Goal: Communication & Community: Answer question/provide support

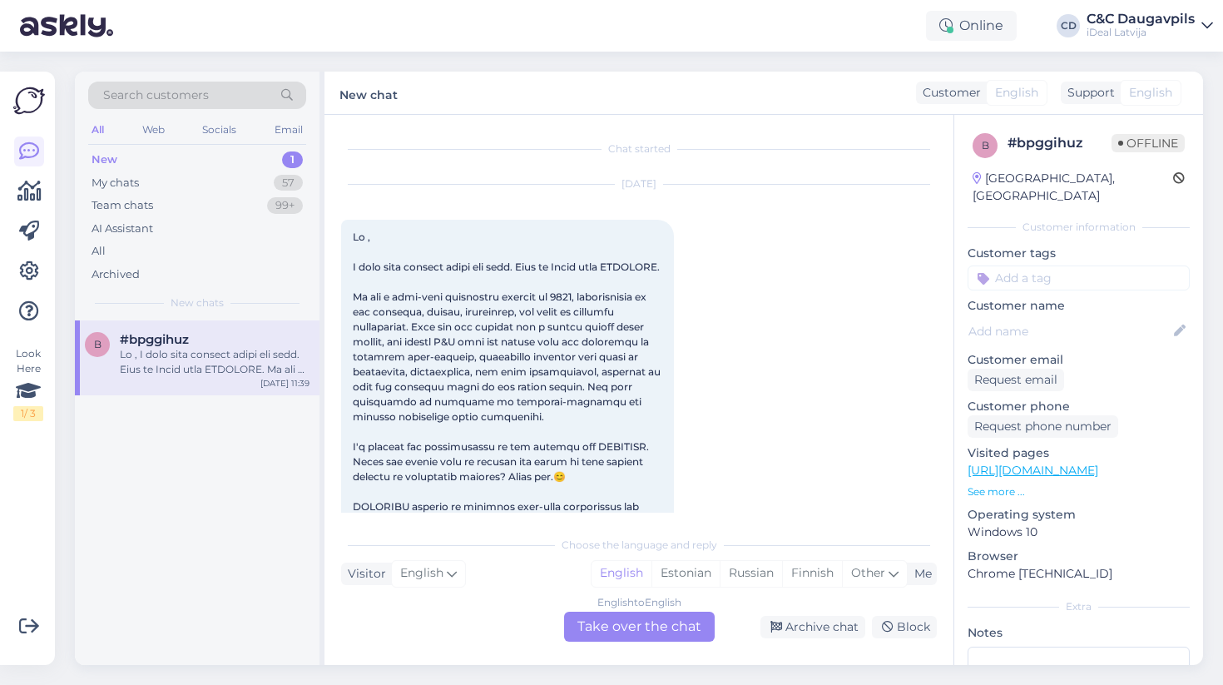
click at [231, 366] on div at bounding box center [215, 362] width 190 height 30
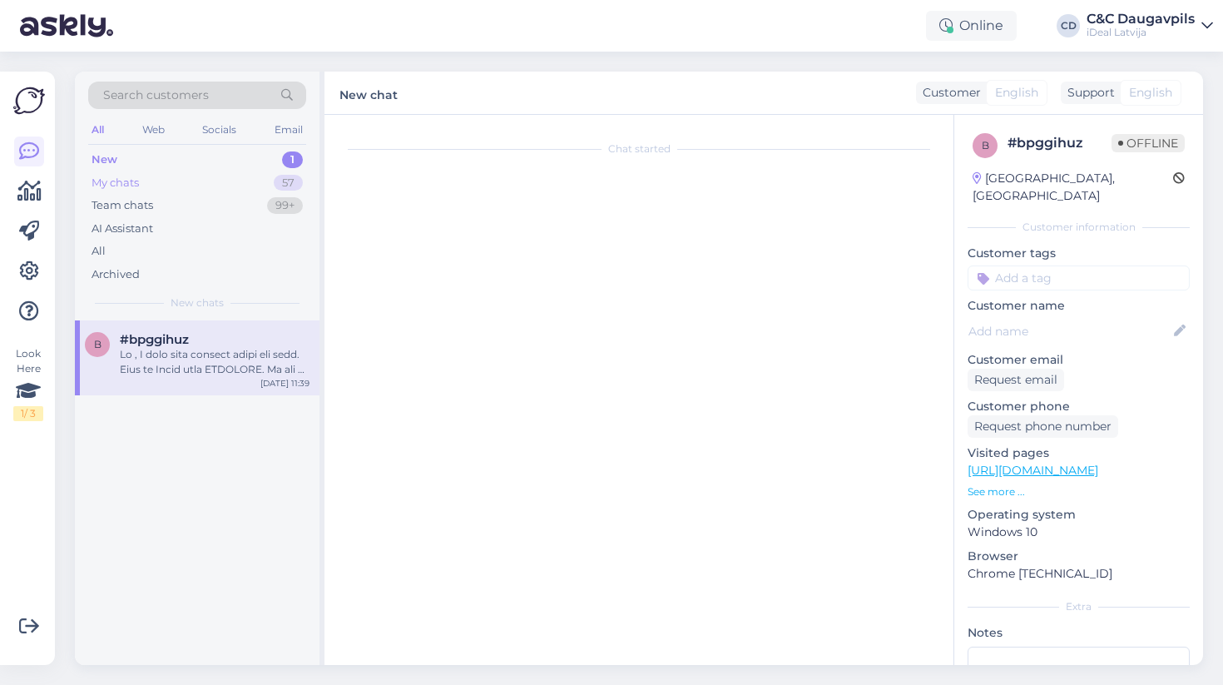
click at [228, 175] on div "My chats 57" at bounding box center [197, 182] width 218 height 23
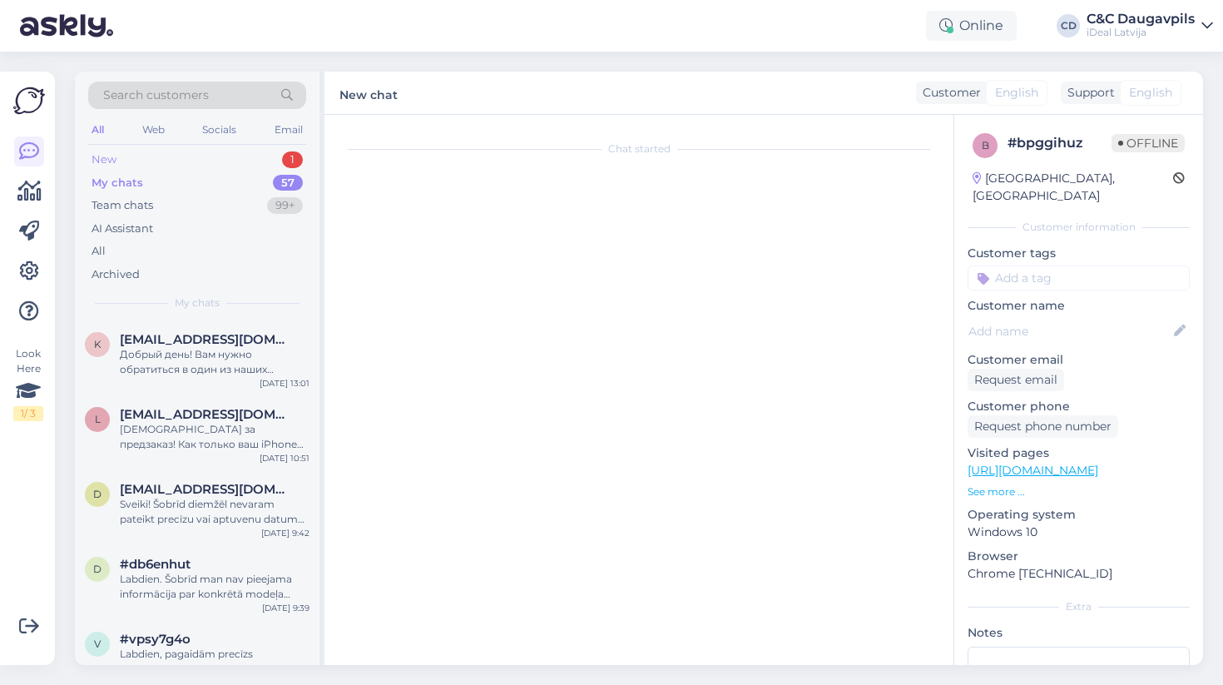
click at [228, 162] on div "New 1" at bounding box center [197, 159] width 218 height 23
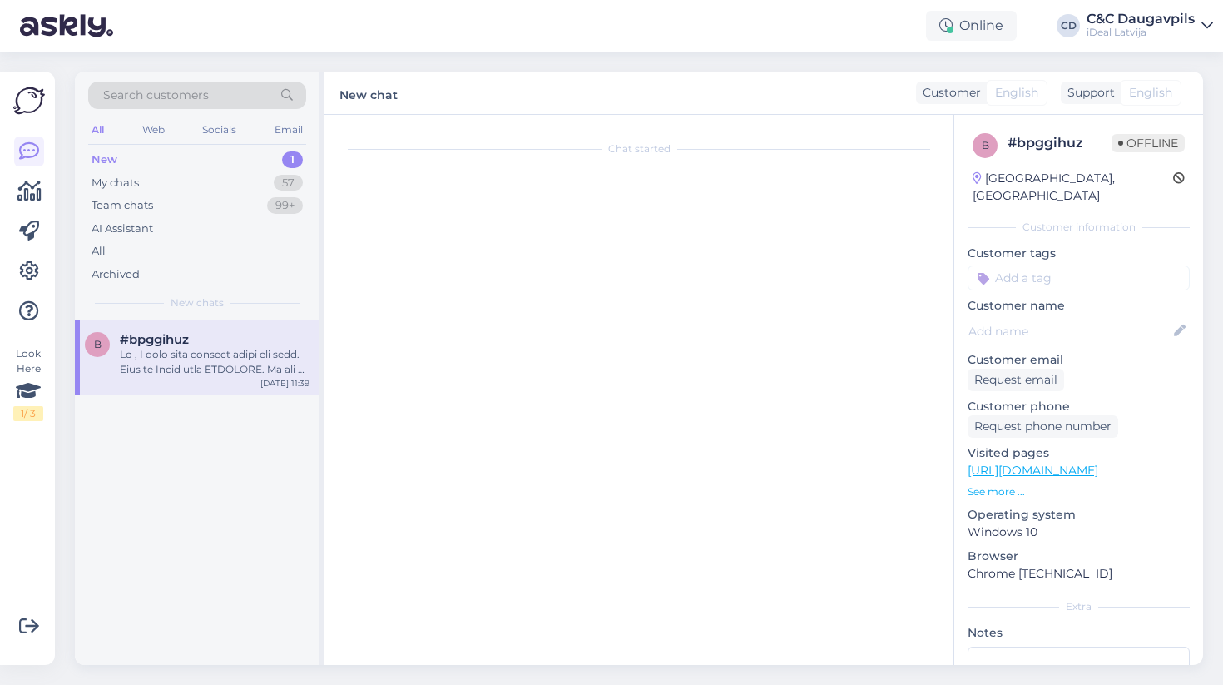
click at [231, 347] on div at bounding box center [215, 362] width 190 height 30
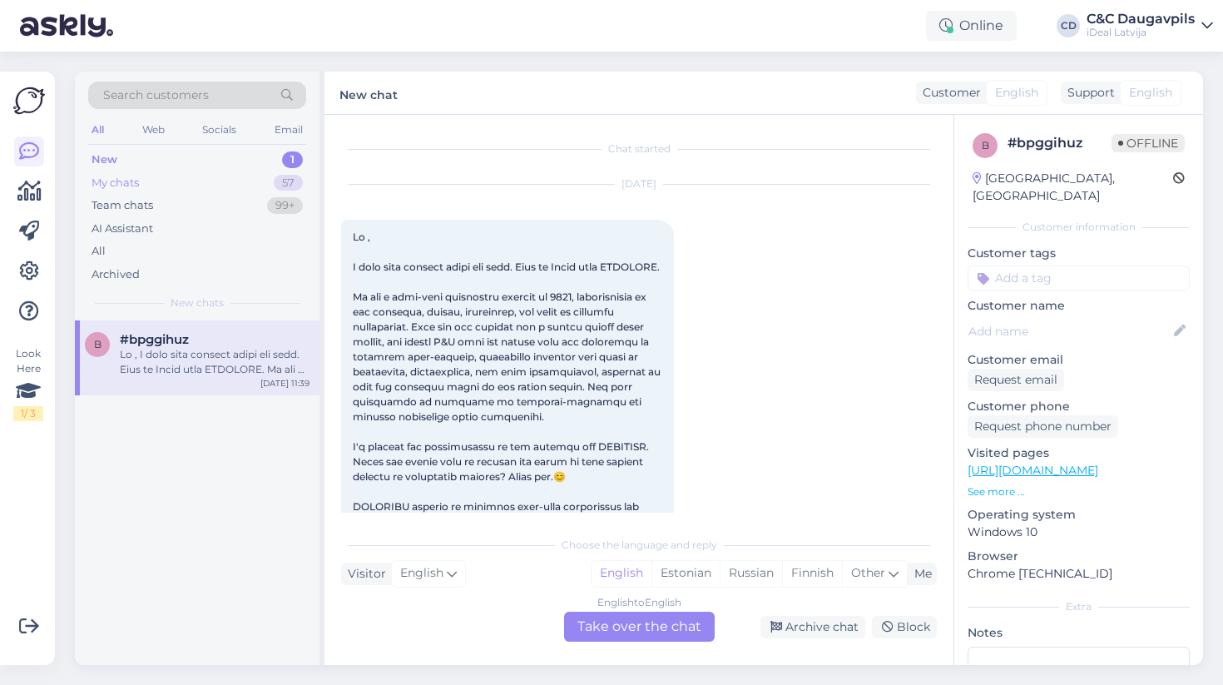
click at [271, 180] on div "My chats 57" at bounding box center [197, 182] width 218 height 23
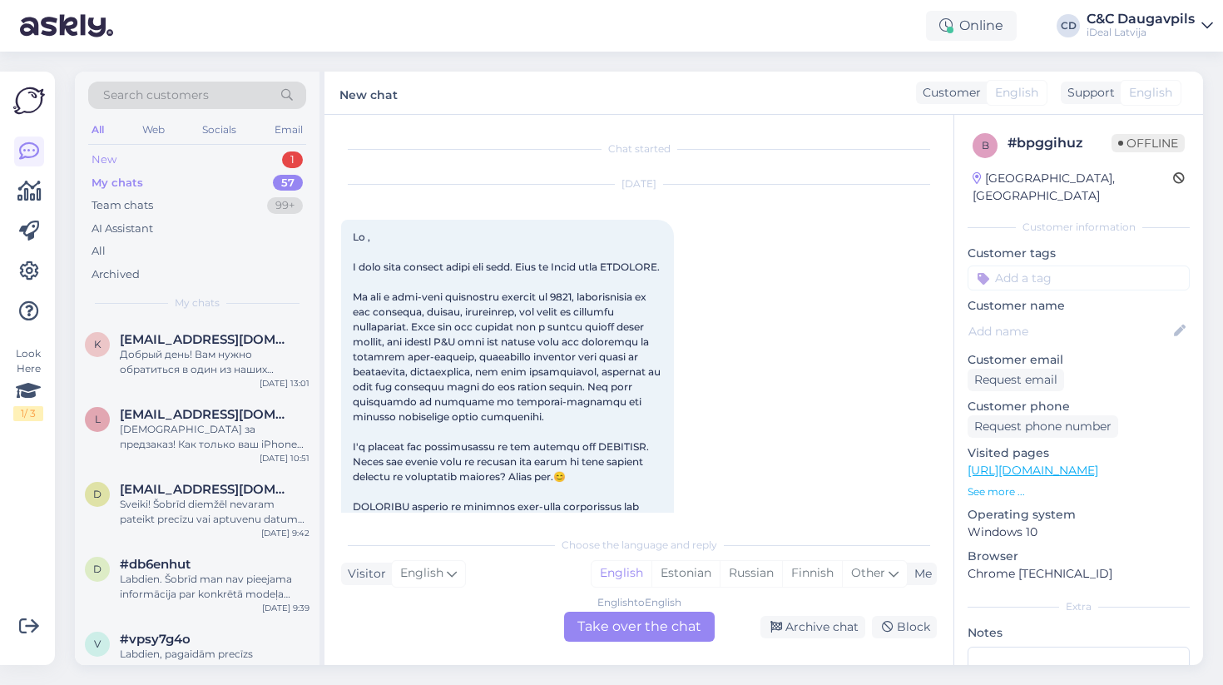
click at [203, 152] on div "New 1" at bounding box center [197, 159] width 218 height 23
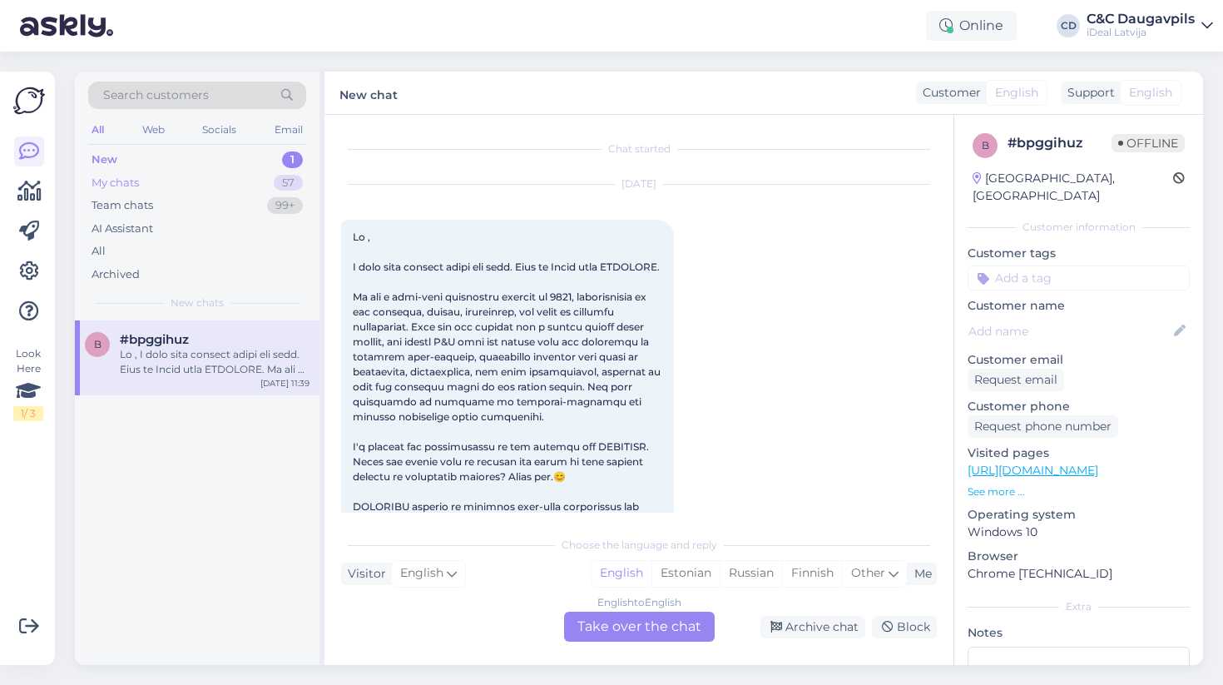
click at [210, 180] on div "My chats 57" at bounding box center [197, 182] width 218 height 23
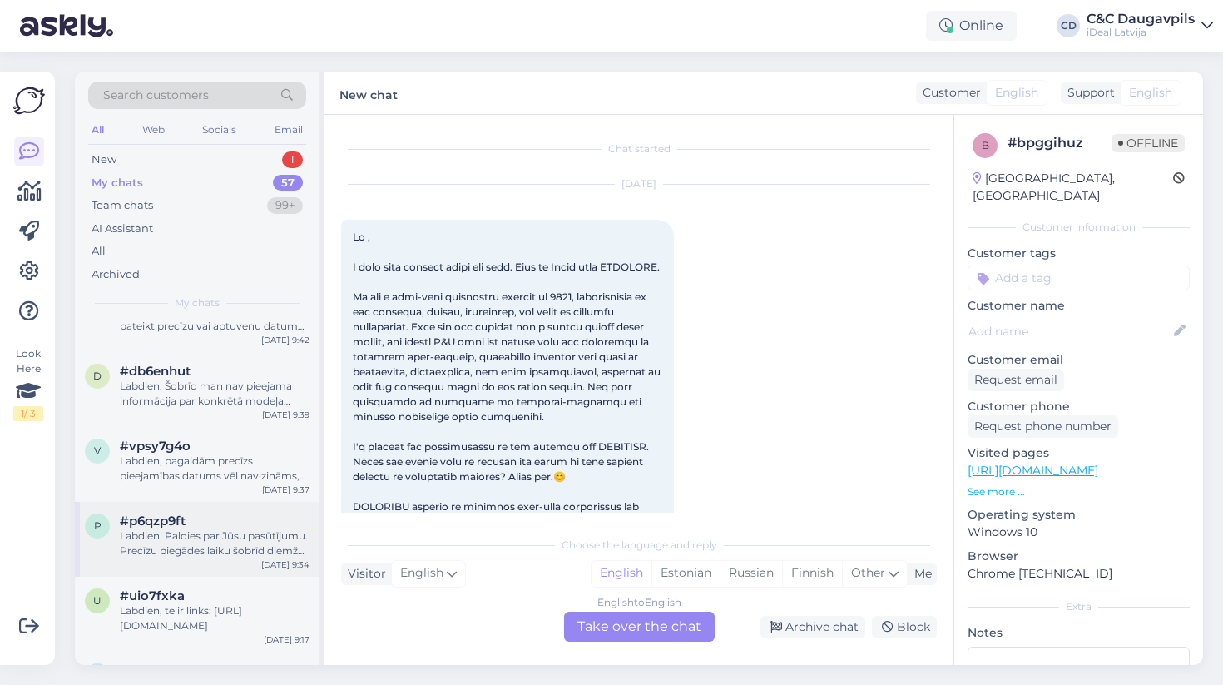
scroll to position [195, 0]
click at [187, 169] on div "New 1" at bounding box center [197, 159] width 218 height 23
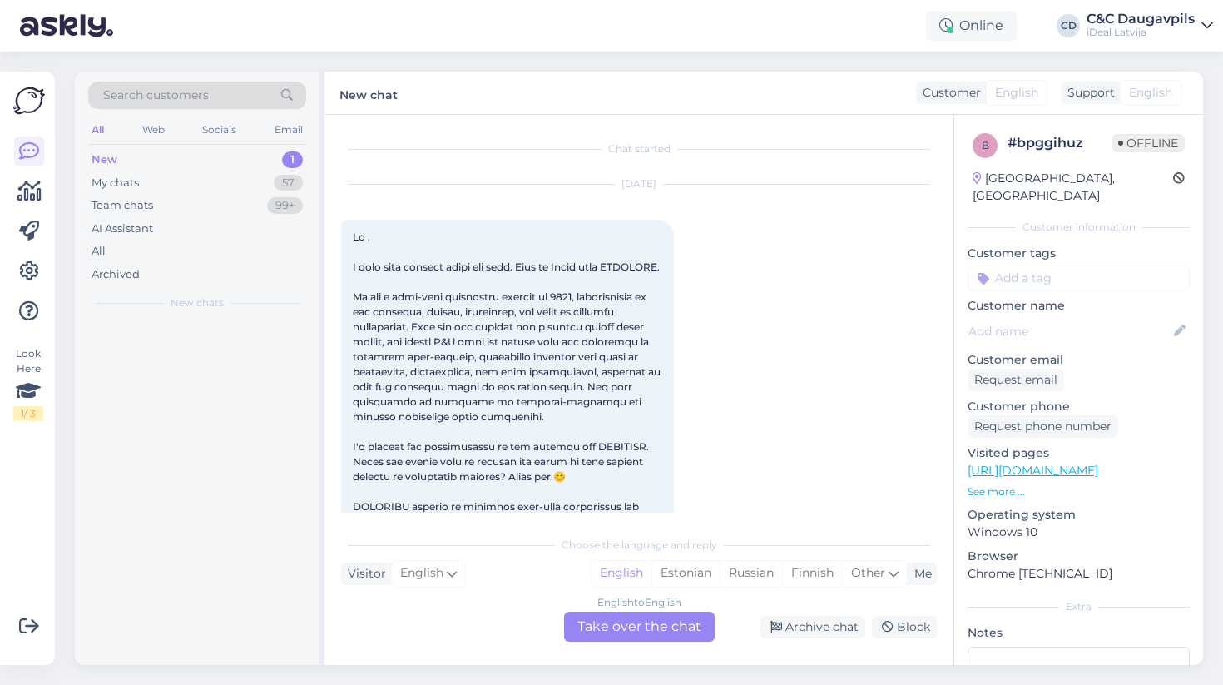
scroll to position [0, 0]
click at [186, 186] on div "My chats 57" at bounding box center [197, 182] width 218 height 23
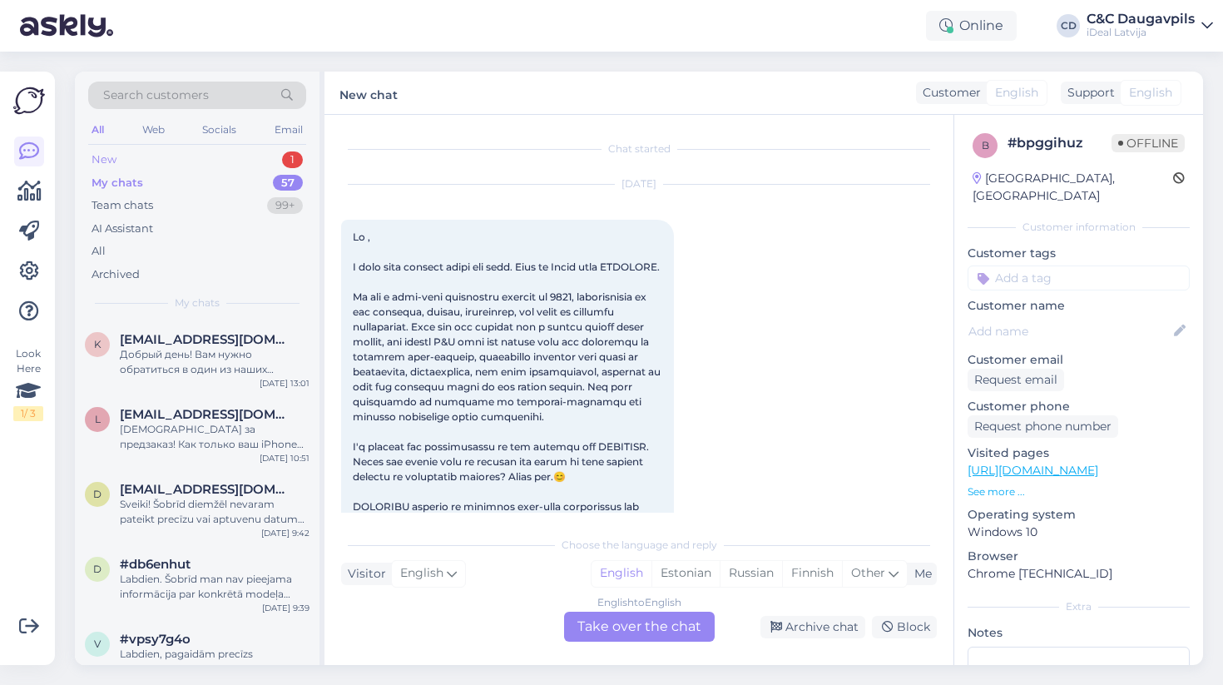
click at [225, 155] on div "New 1" at bounding box center [197, 159] width 218 height 23
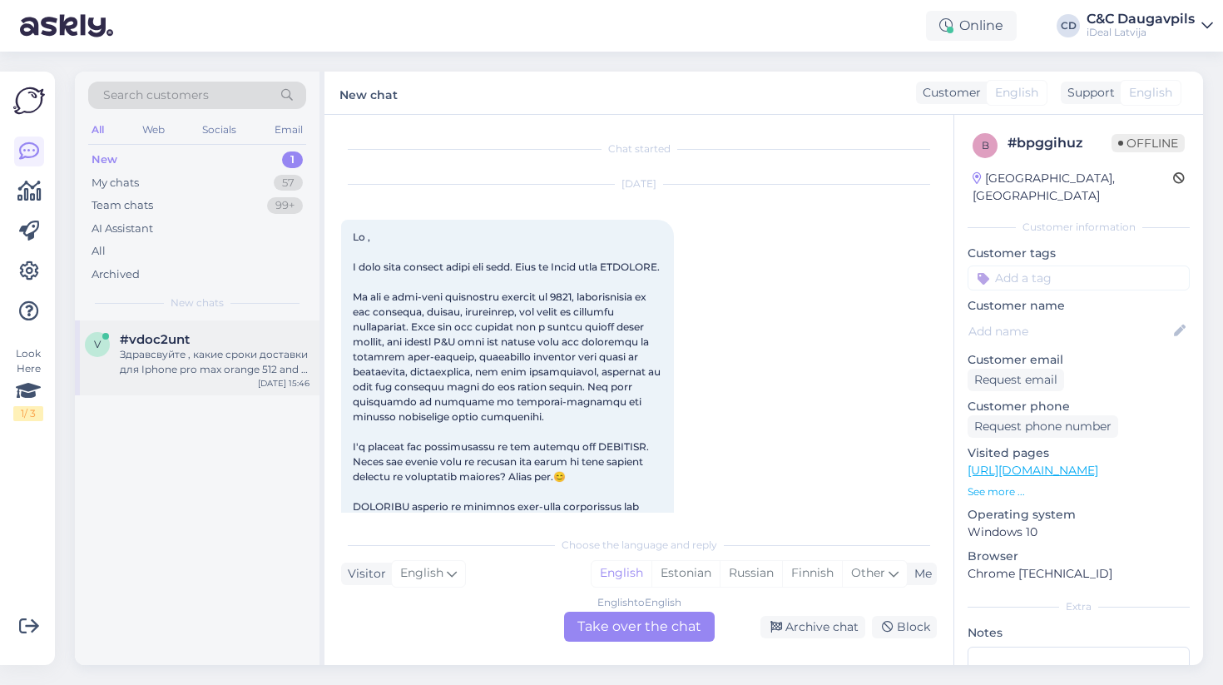
click at [211, 351] on div "Здравсвуйте , какие сроки доставки для Iphone pro max orange 512 and 1 tb? мне …" at bounding box center [215, 362] width 190 height 30
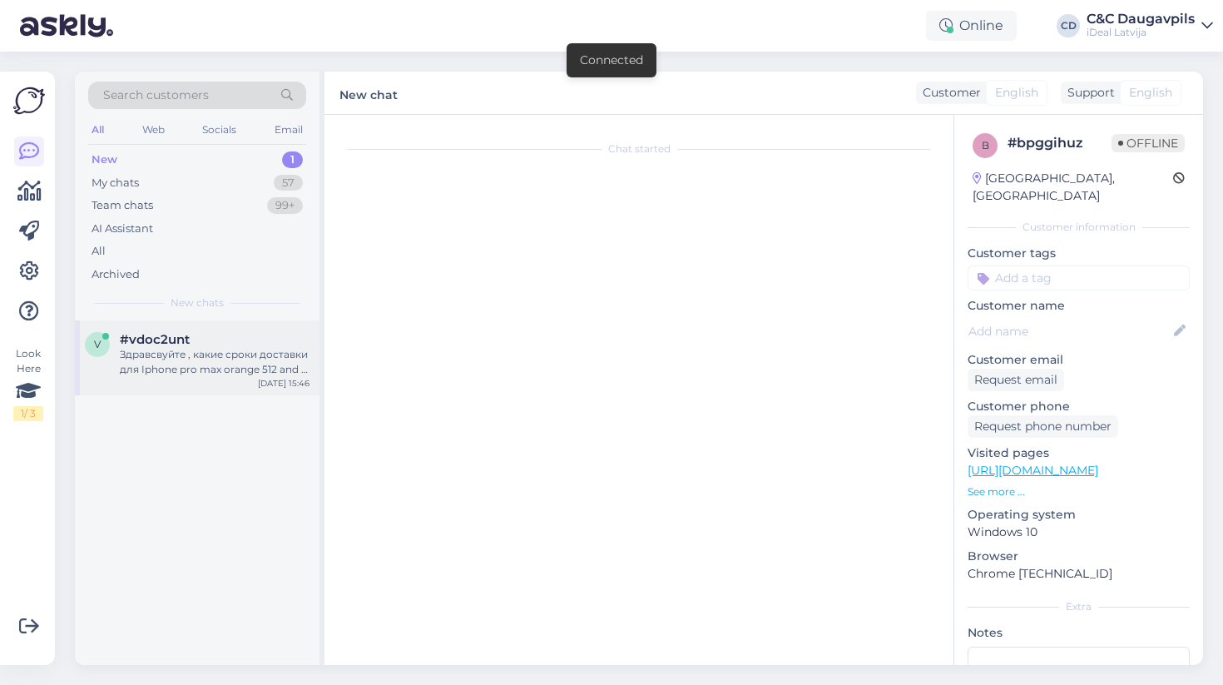
click at [205, 347] on div "Здравсвуйте , какие сроки доставки для Iphone pro max orange 512 and 1 tb? мне …" at bounding box center [215, 362] width 190 height 30
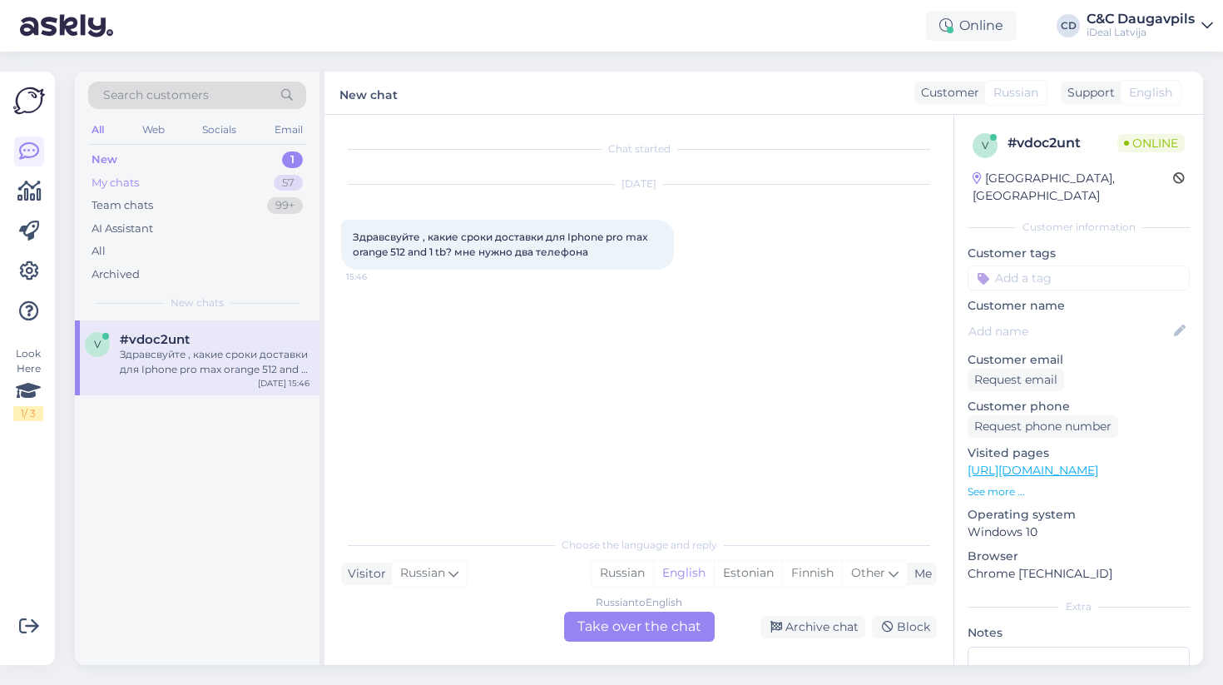
click at [179, 185] on div "My chats 57" at bounding box center [197, 182] width 218 height 23
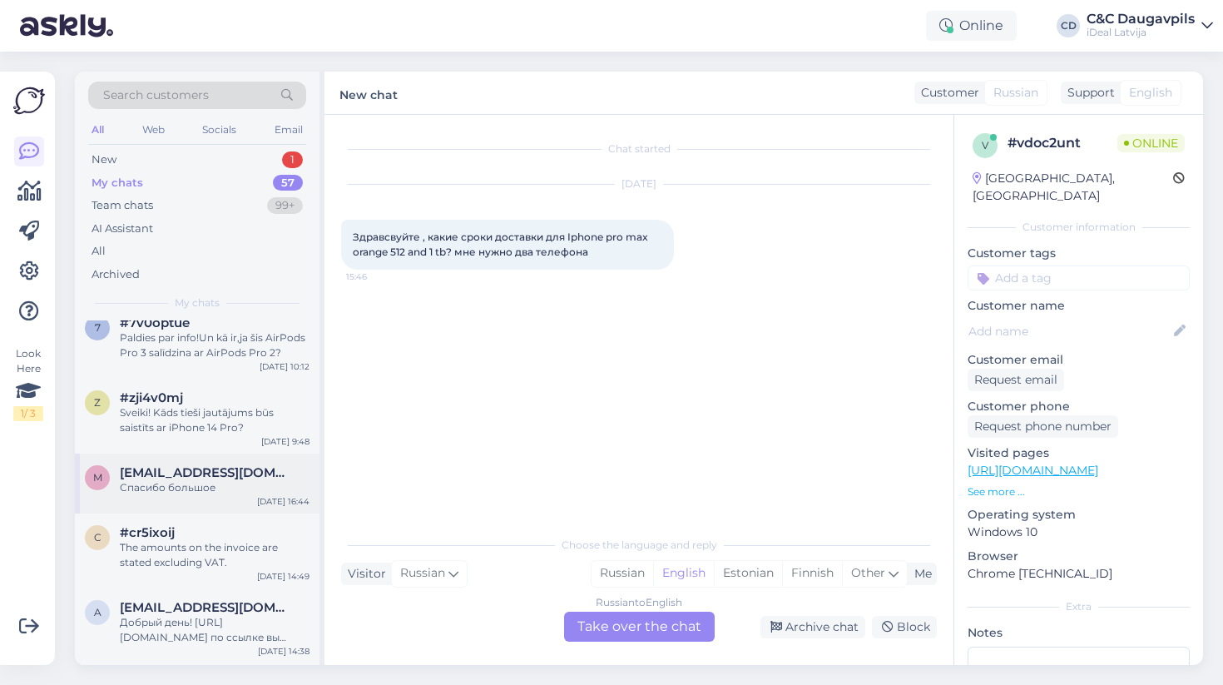
scroll to position [1308, 0]
click at [223, 477] on div "Спасибо большое" at bounding box center [215, 484] width 190 height 15
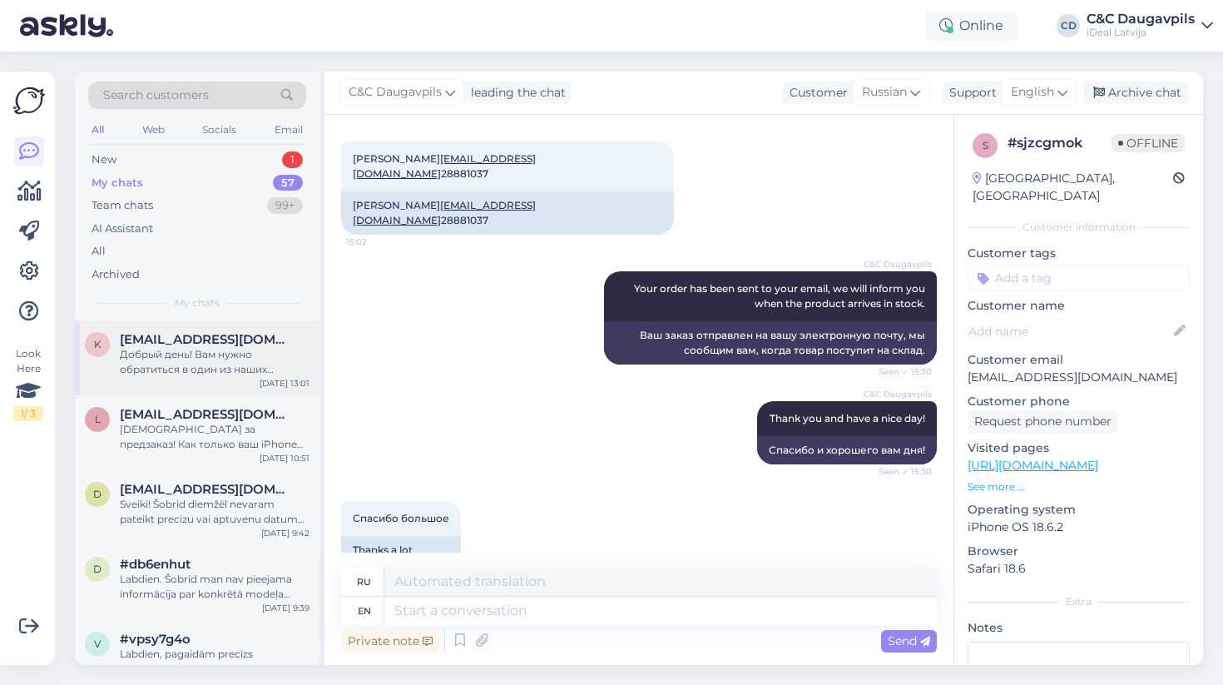
scroll to position [0, 0]
click at [217, 177] on div "My chats 57" at bounding box center [197, 182] width 218 height 23
click at [219, 164] on div "New 1" at bounding box center [197, 159] width 218 height 23
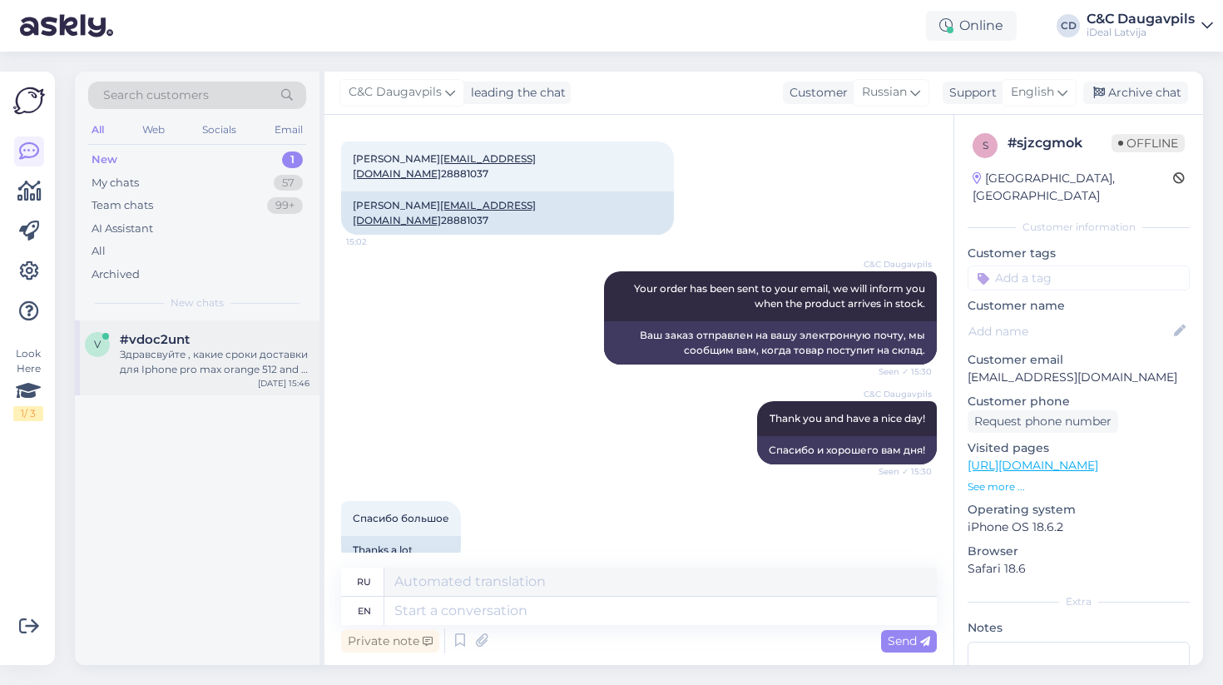
click at [203, 359] on div "Здравсвуйте , какие сроки доставки для Iphone pro max orange 512 and 1 tb? мне …" at bounding box center [215, 362] width 190 height 30
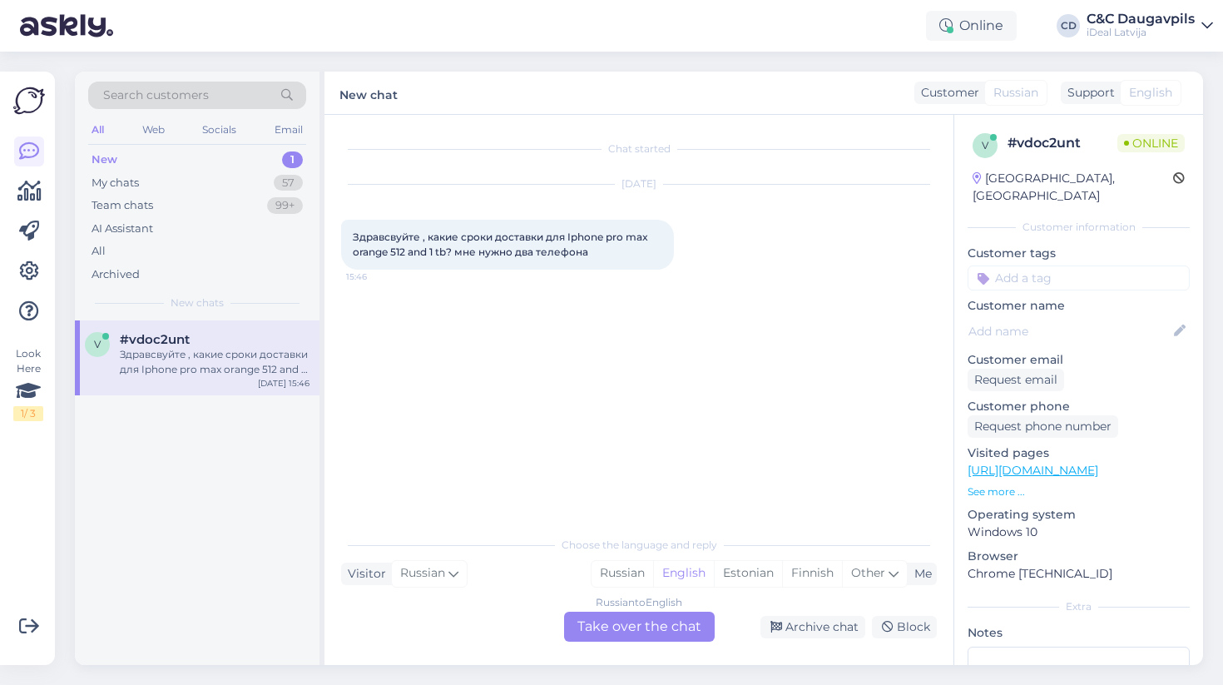
click at [634, 629] on div "Russian to English Take over the chat" at bounding box center [639, 626] width 151 height 30
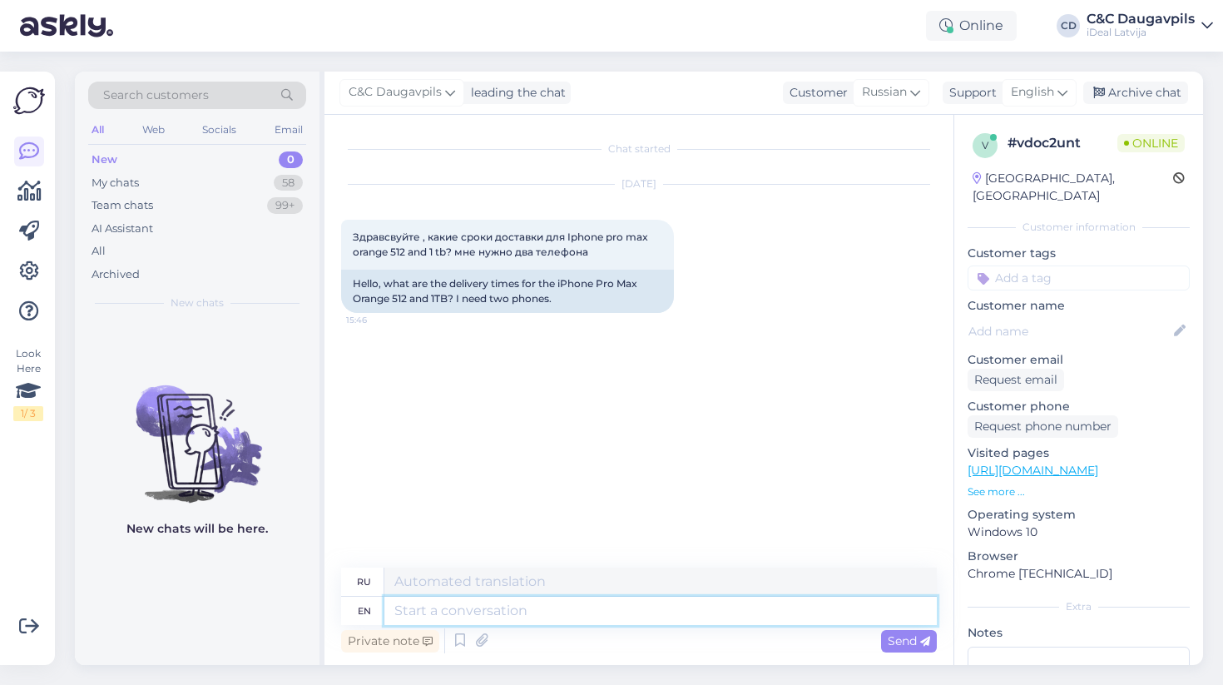
click at [537, 611] on textarea at bounding box center [660, 610] width 552 height 28
click at [1047, 99] on span "English" at bounding box center [1032, 92] width 43 height 18
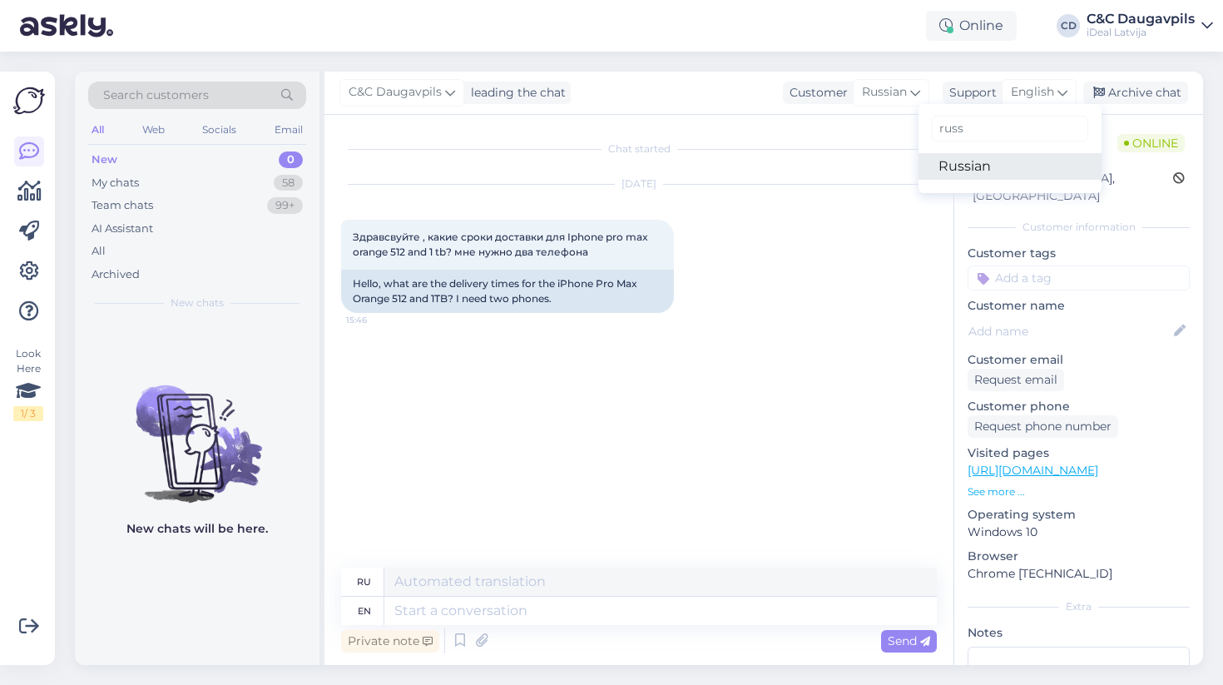
click at [983, 179] on link "Russian" at bounding box center [1009, 166] width 183 height 27
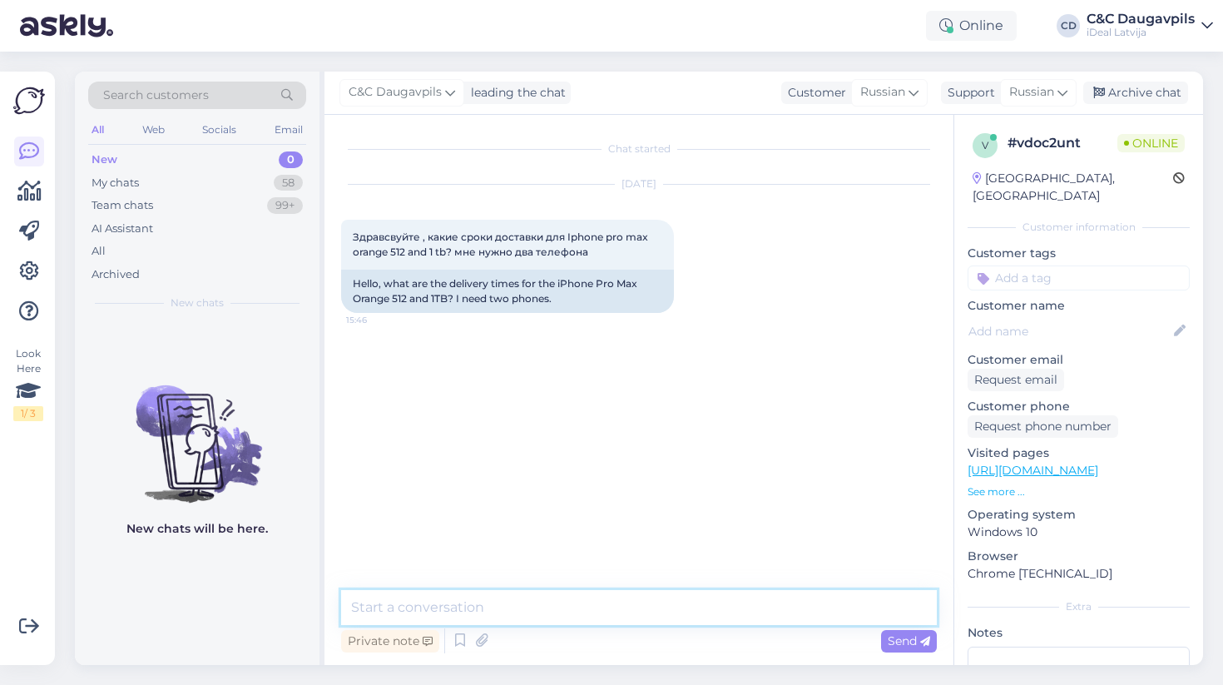
click at [530, 606] on textarea at bounding box center [639, 607] width 596 height 35
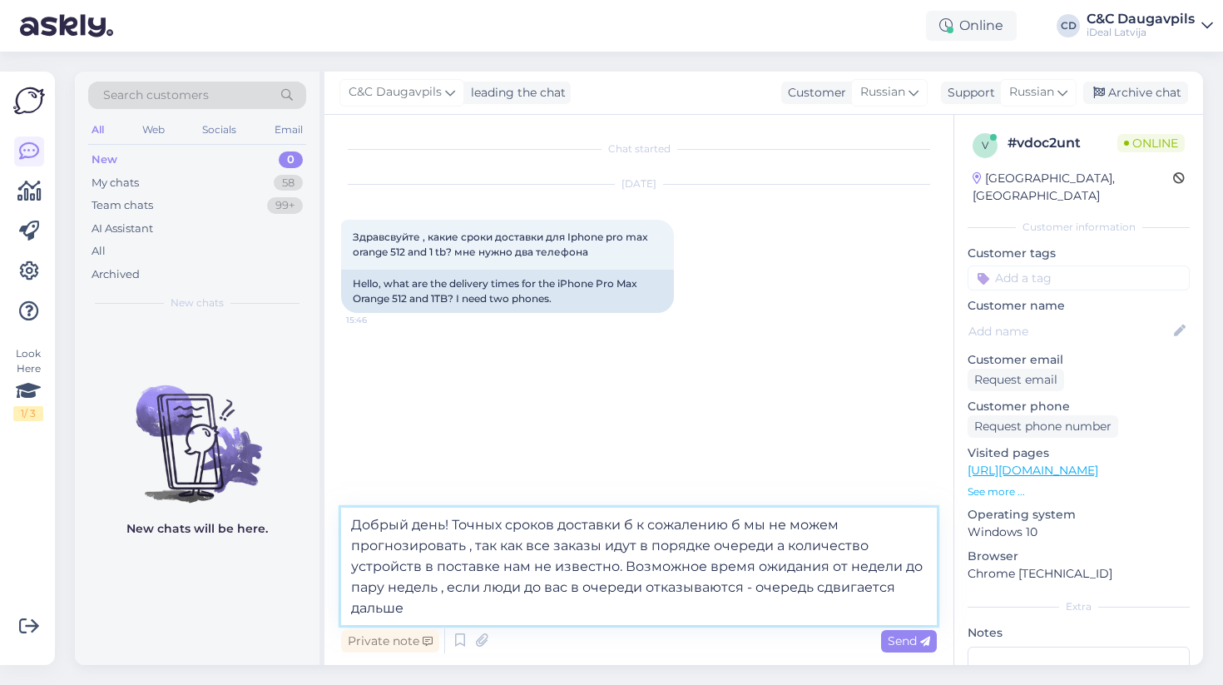
drag, startPoint x: 583, startPoint y: 610, endPoint x: 492, endPoint y: 623, distance: 92.5
click at [492, 623] on textarea "Добрый день! Точных сроков доставки б к сожалению б мы не можем прогнозировать …" at bounding box center [639, 565] width 596 height 117
click at [632, 524] on textarea "Добрый день! Точных сроков доставки б к сожалению б мы не можем прогнозировать …" at bounding box center [639, 565] width 596 height 117
click at [734, 524] on textarea "Добрый день! Точных сроков доставки , к сожалению б мы не можем прогнозировать …" at bounding box center [639, 565] width 596 height 117
click at [553, 588] on textarea "Добрый день! Точных сроков доставки , к сожалению , мы не можем прогнозировать …" at bounding box center [639, 565] width 596 height 117
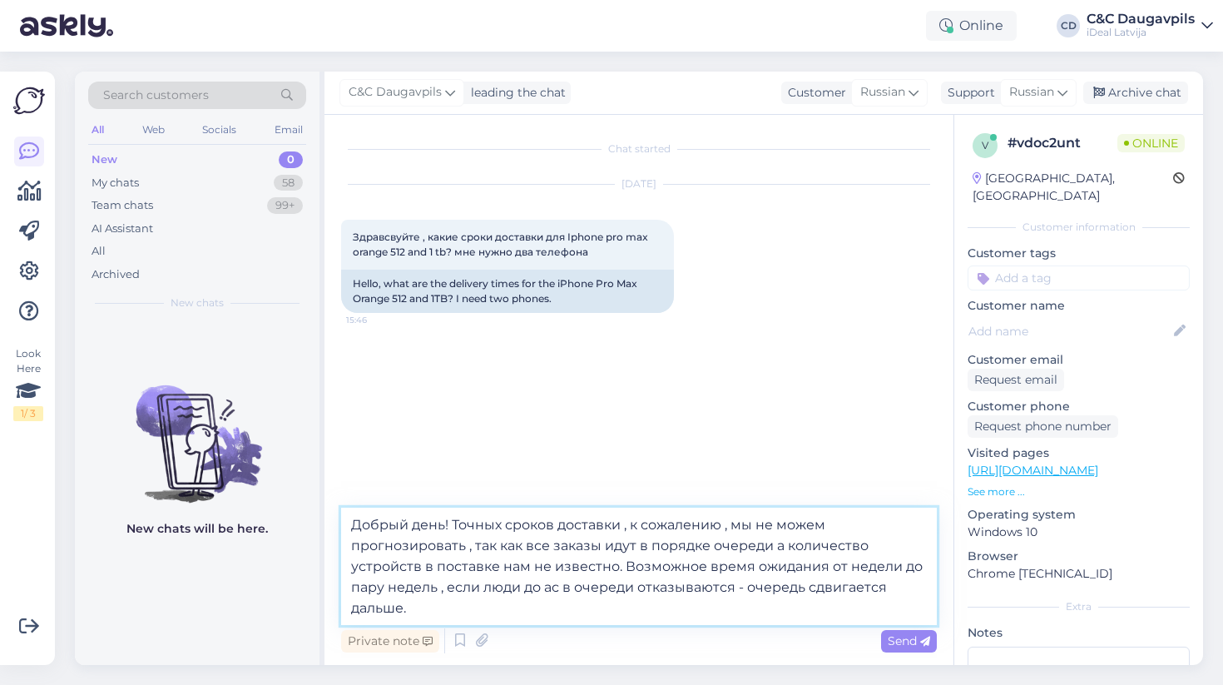
type textarea "Добрый день! Точных сроков доставки , к сожалению , мы не можем прогнозировать …"
click at [532, 610] on textarea "Добрый день! Точных сроков доставки , к сожалению , мы не можем прогнозировать …" at bounding box center [639, 565] width 596 height 117
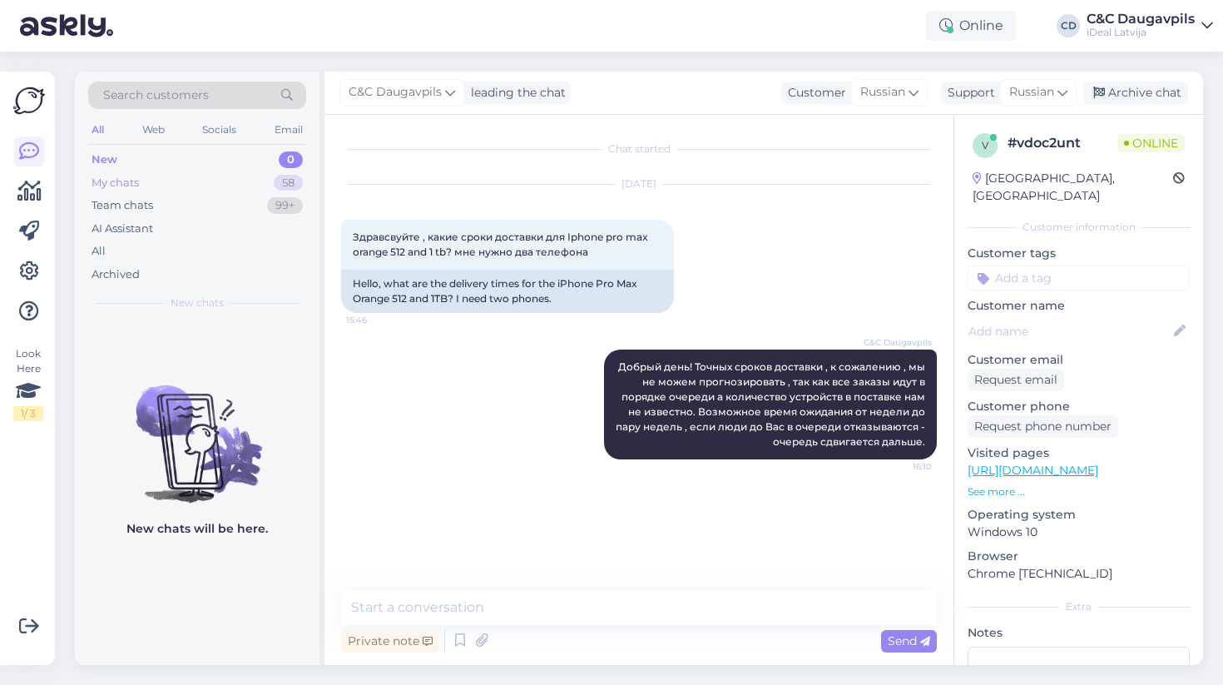
click at [148, 181] on div "My chats 58" at bounding box center [197, 182] width 218 height 23
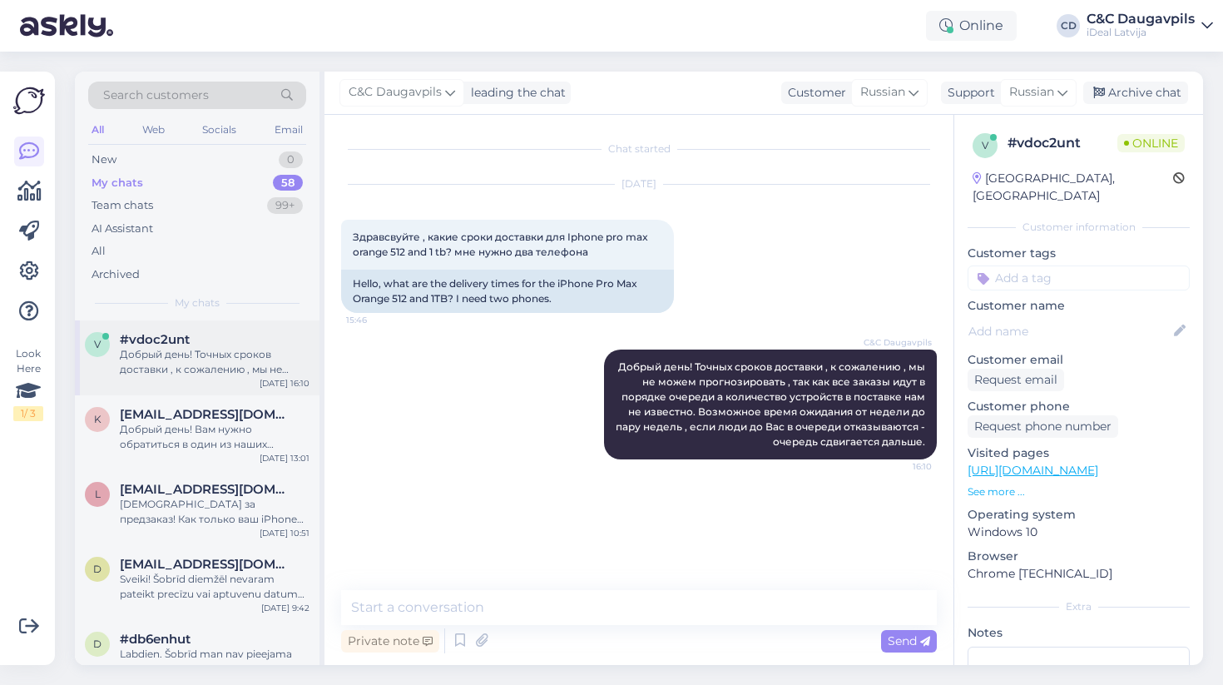
click at [249, 361] on div "Добрый день! Точных сроков доставки , к сожалению , мы не можем прогнозировать …" at bounding box center [215, 362] width 190 height 30
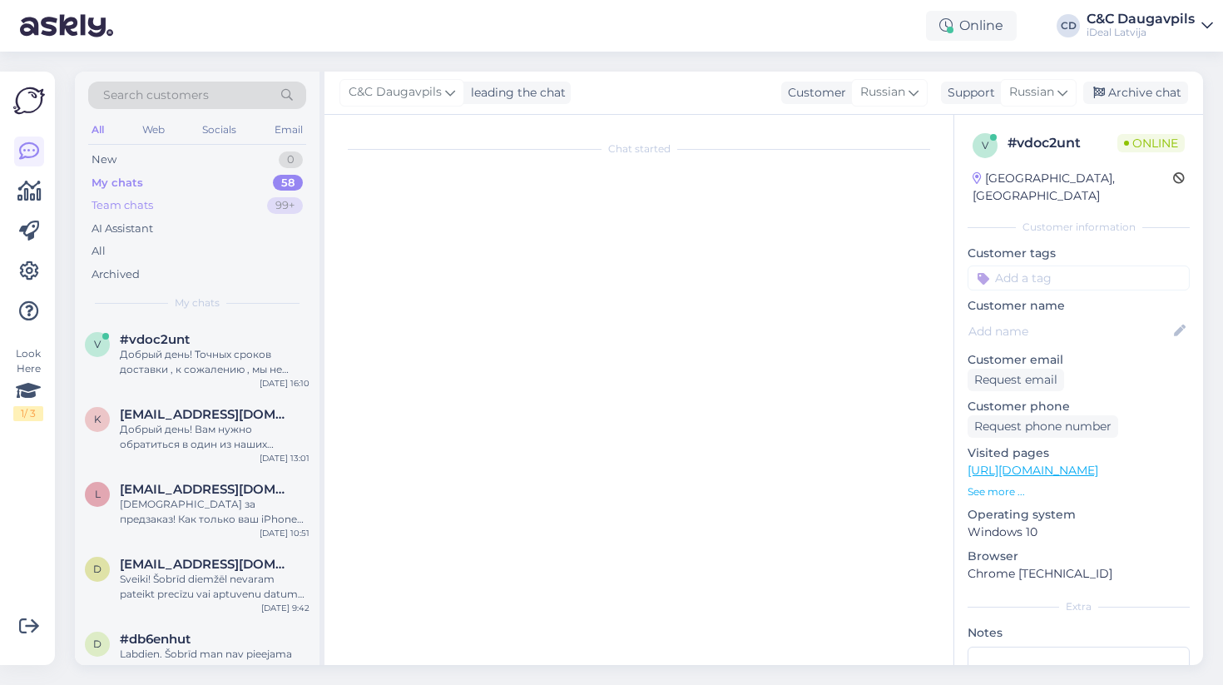
click at [231, 200] on div "Team chats 99+" at bounding box center [197, 205] width 218 height 23
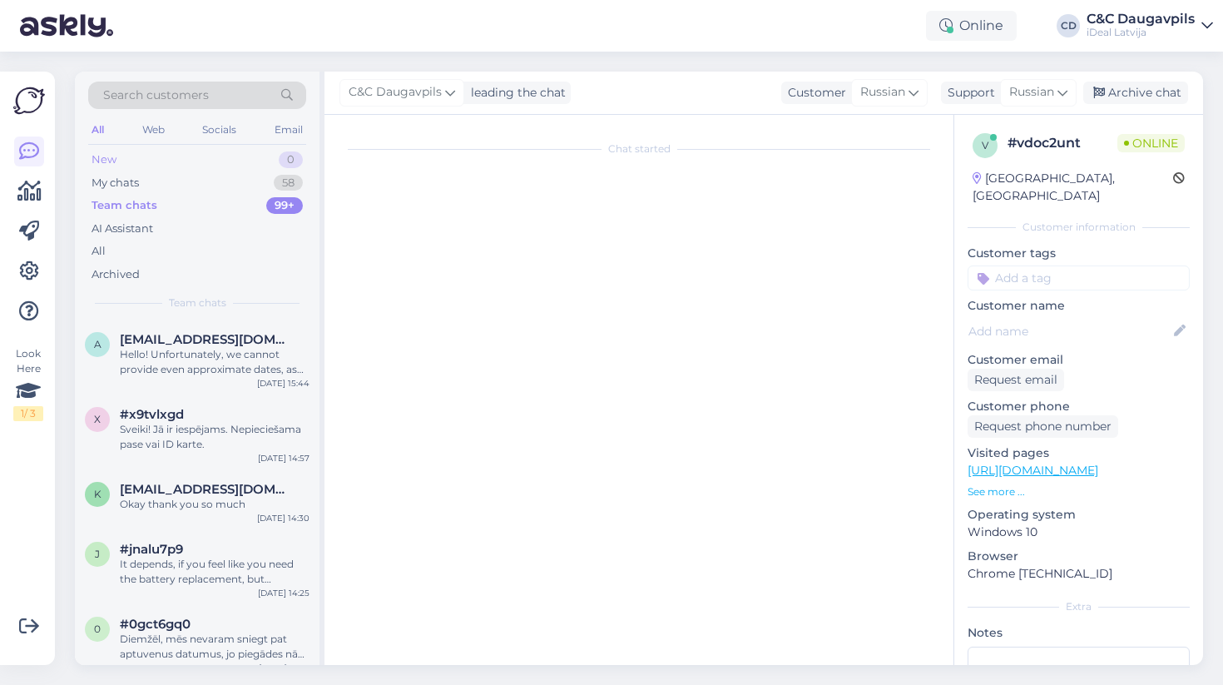
click at [197, 170] on div "New 0" at bounding box center [197, 159] width 218 height 23
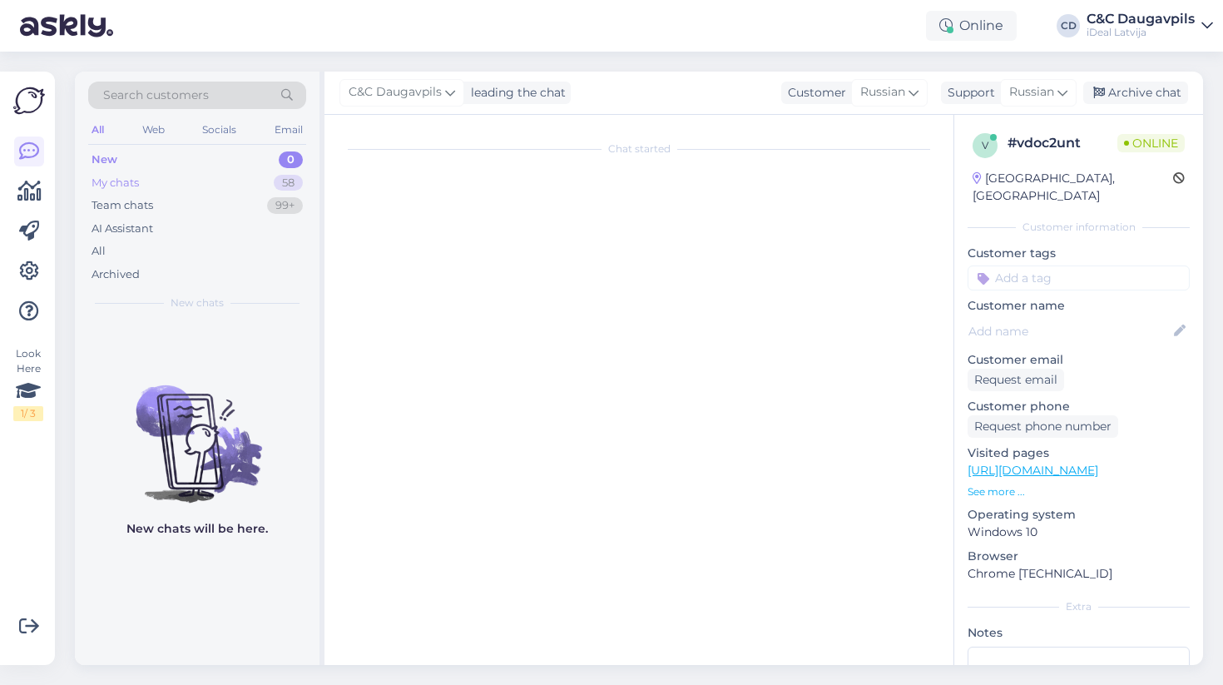
click at [195, 182] on div "My chats 58" at bounding box center [197, 182] width 218 height 23
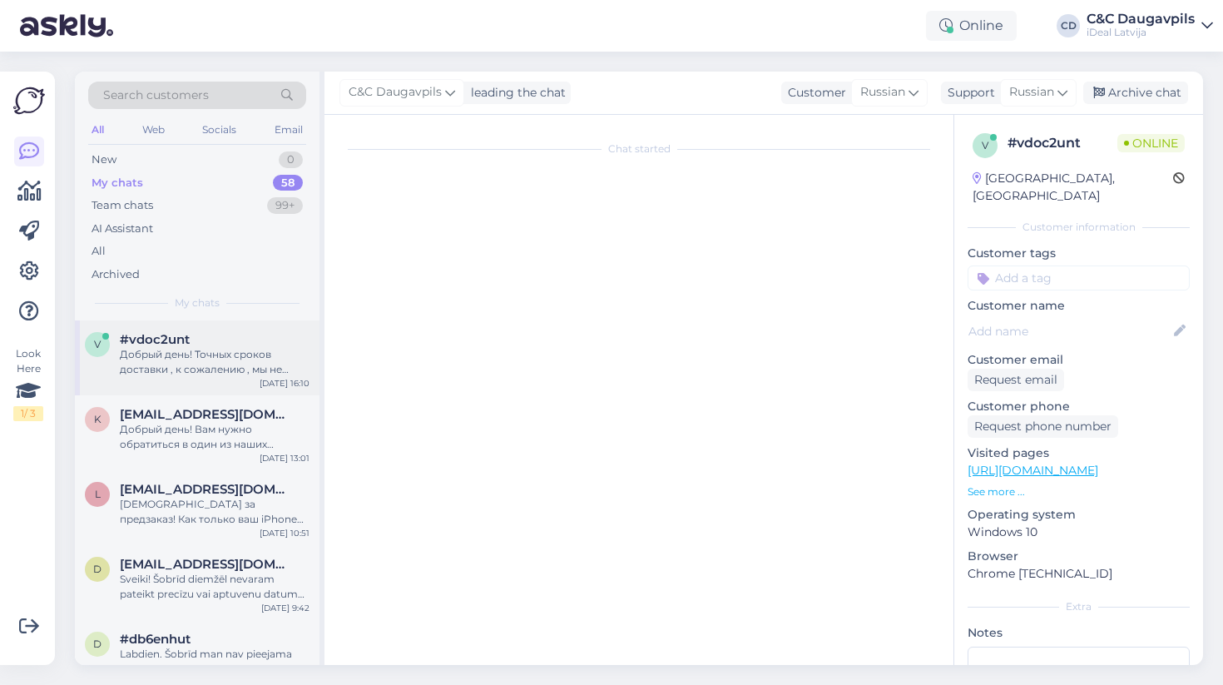
click at [186, 353] on div "Добрый день! Точных сроков доставки , к сожалению , мы не можем прогнозировать …" at bounding box center [215, 362] width 190 height 30
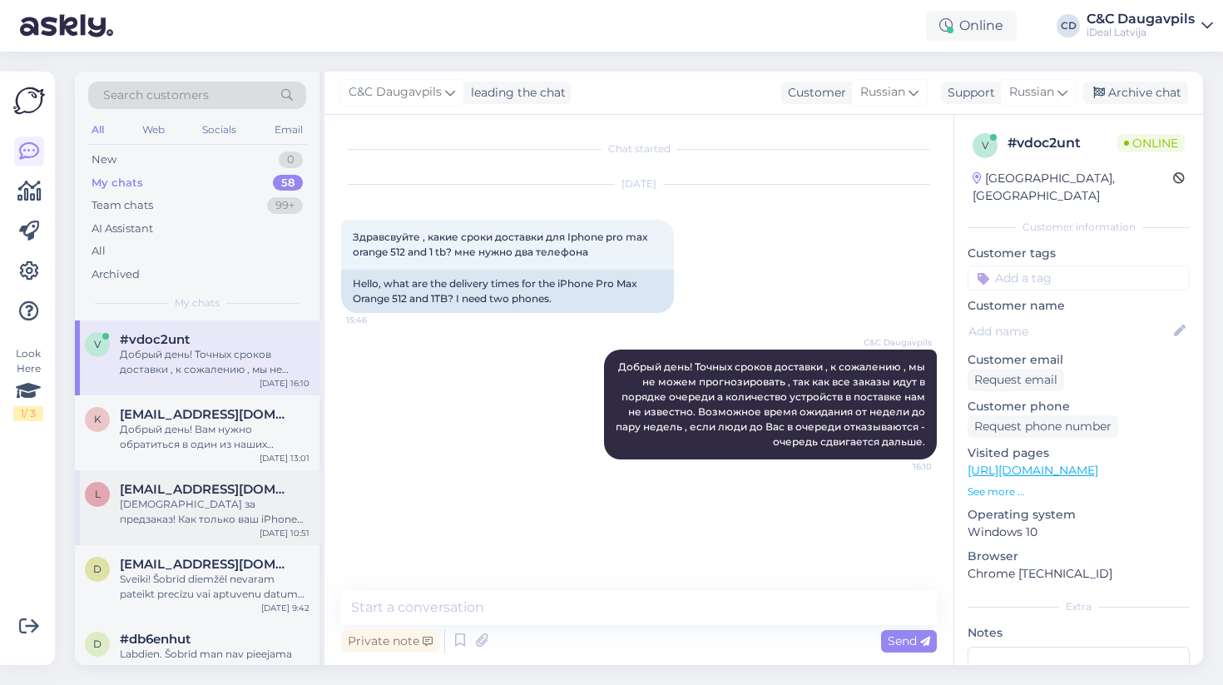
click at [203, 522] on div "[DEMOGRAPHIC_DATA] за предзаказ! Как только ваш iPhone будет доступен, мы сразу…" at bounding box center [215, 512] width 190 height 30
